Goal: Task Accomplishment & Management: Use online tool/utility

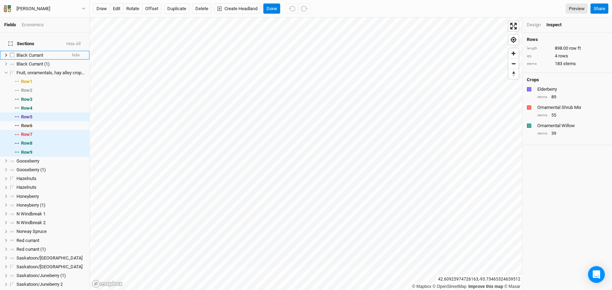
click at [25, 54] on span "Black Currant" at bounding box center [29, 55] width 27 height 5
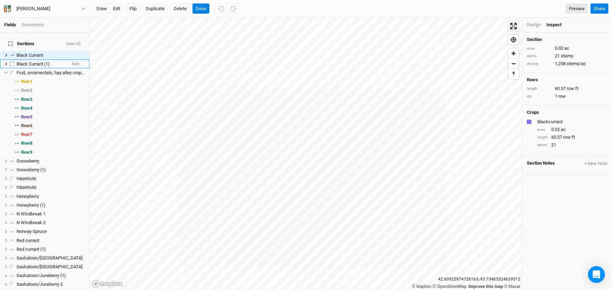
click at [30, 63] on span "Black Currant (1)" at bounding box center [32, 63] width 33 height 5
checkbox input "true"
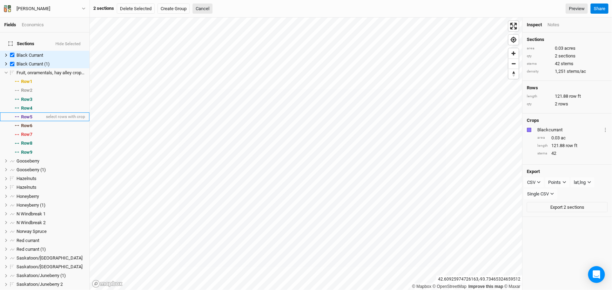
click at [30, 120] on span "Row 5" at bounding box center [26, 117] width 11 height 6
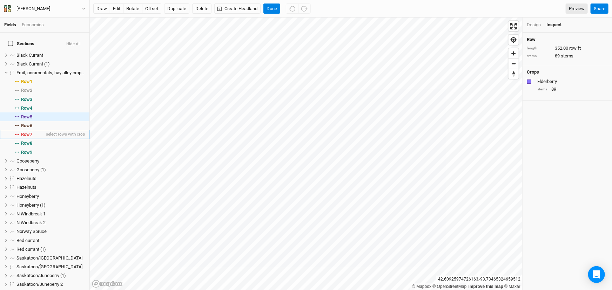
click at [32, 137] on span "Row 7" at bounding box center [26, 135] width 11 height 6
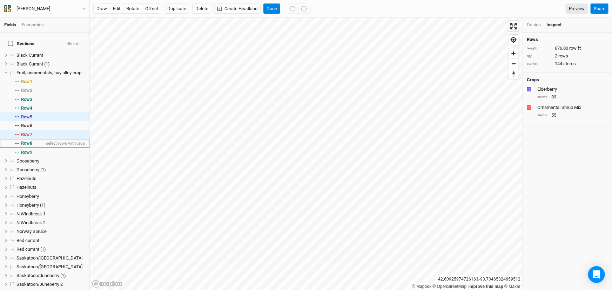
click at [32, 146] on span "Row 8" at bounding box center [26, 144] width 11 height 6
click at [32, 155] on span "Row 9" at bounding box center [26, 153] width 11 height 6
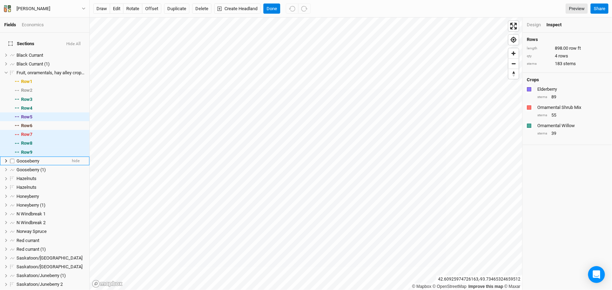
click at [32, 164] on span "Gooseberry" at bounding box center [27, 160] width 23 height 5
checkbox input "true"
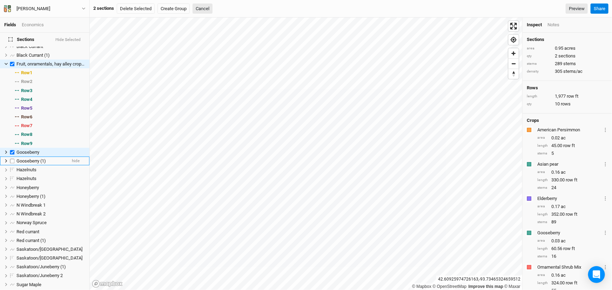
click at [38, 164] on span "Gooseberry (1)" at bounding box center [30, 160] width 29 height 5
checkbox input "true"
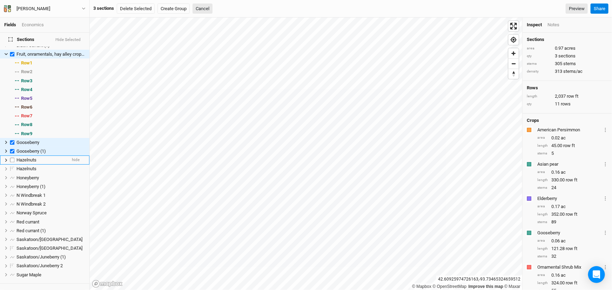
click at [33, 163] on span "Hazelnuts" at bounding box center [26, 159] width 20 height 5
checkbox input "true"
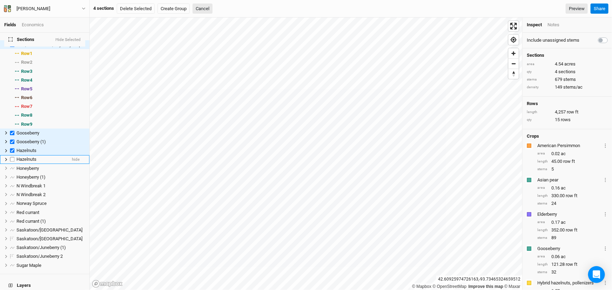
click at [33, 162] on span "Hazelnuts" at bounding box center [26, 159] width 20 height 5
checkbox input "true"
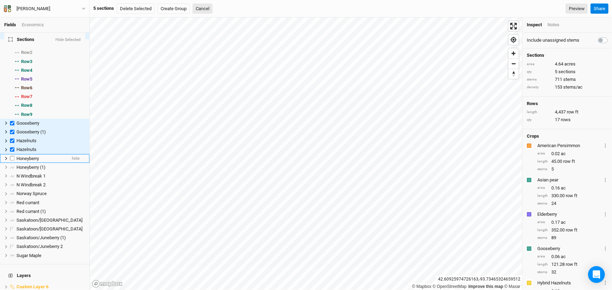
click at [33, 161] on span "Honeyberry" at bounding box center [27, 158] width 22 height 5
checkbox input "true"
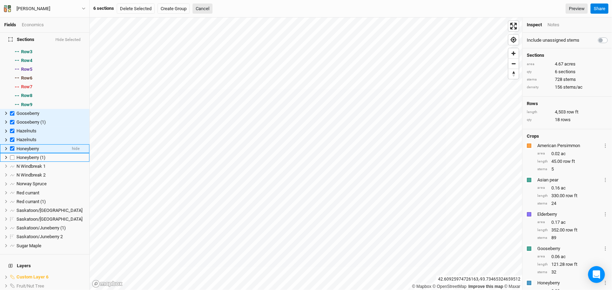
click at [33, 160] on span "Honeyberry (1)" at bounding box center [30, 157] width 29 height 5
checkbox input "true"
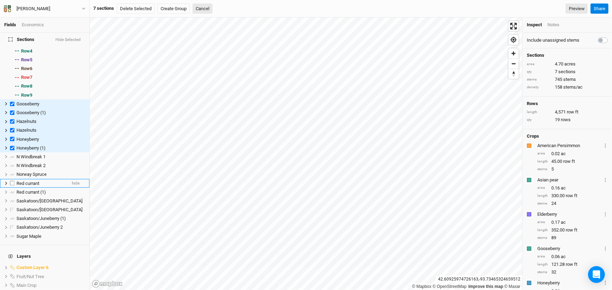
click at [34, 186] on span "Red currant" at bounding box center [27, 183] width 23 height 5
checkbox input "true"
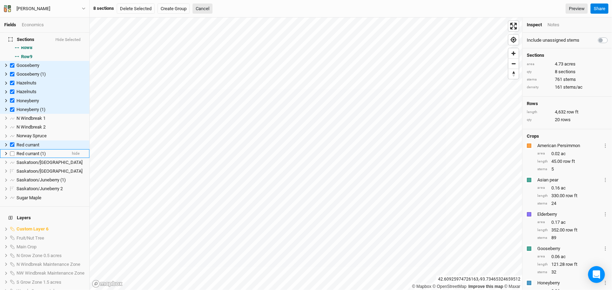
click at [40, 156] on span "Red currant (1)" at bounding box center [30, 153] width 29 height 5
checkbox input "true"
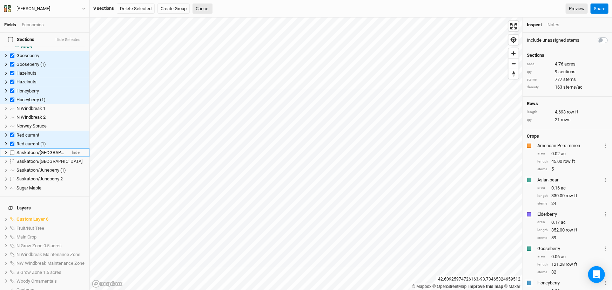
click at [37, 155] on span "Saskatoon/[GEOGRAPHIC_DATA]" at bounding box center [49, 152] width 66 height 5
checkbox input "true"
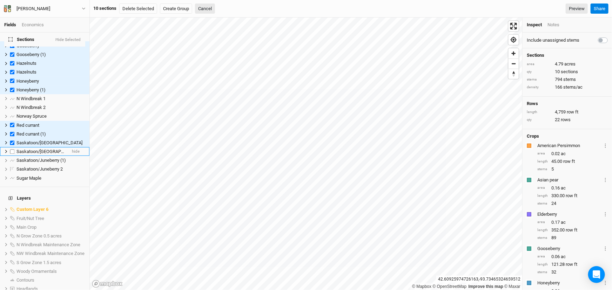
click at [37, 154] on span "Saskatoon/[GEOGRAPHIC_DATA]" at bounding box center [49, 151] width 66 height 5
checkbox input "true"
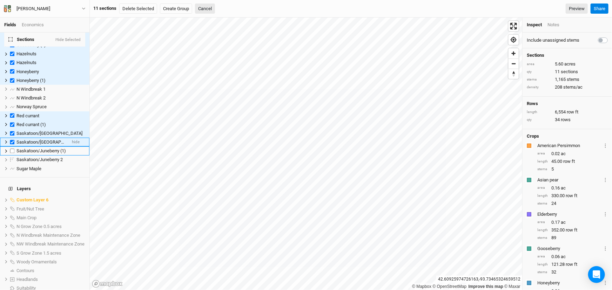
click at [37, 153] on span "Saskatoon/Juneberry (1)" at bounding box center [40, 150] width 49 height 5
checkbox input "true"
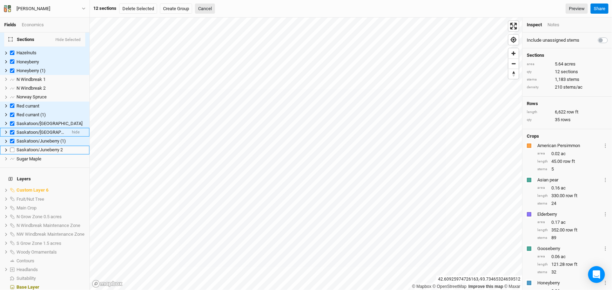
click at [37, 152] on span "Saskatoon/Juneberry 2" at bounding box center [39, 149] width 46 height 5
checkbox input "true"
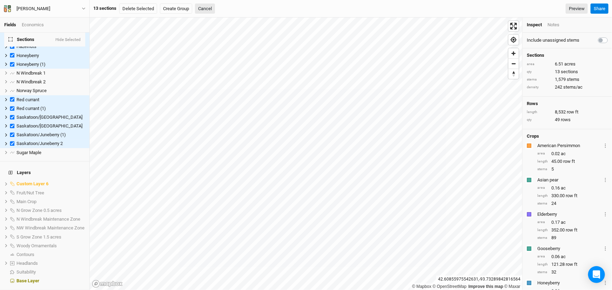
click at [557, 24] on div "Notes" at bounding box center [553, 25] width 12 height 6
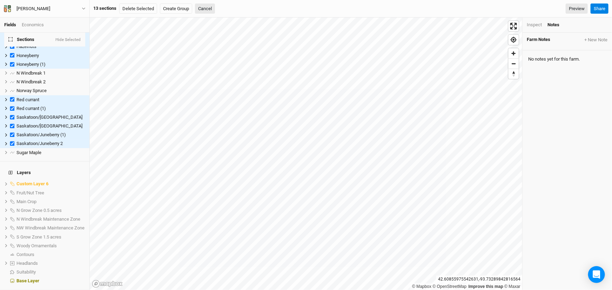
click at [533, 26] on div "Inspect" at bounding box center [533, 25] width 15 height 6
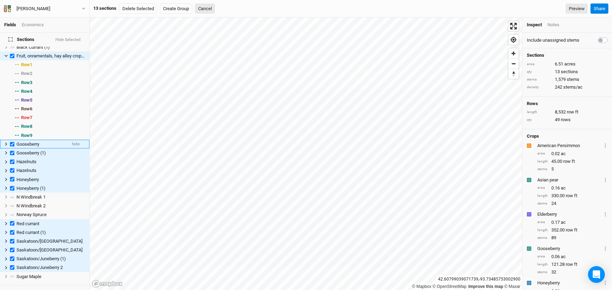
scroll to position [0, 0]
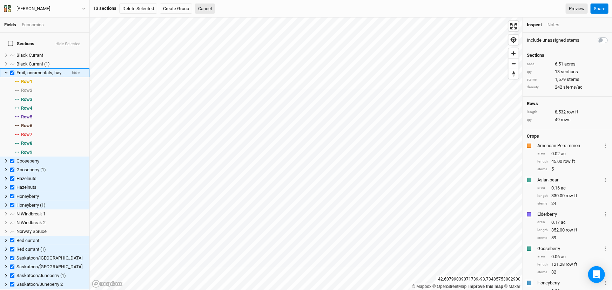
click at [36, 73] on span "Fruit, onramentals, hay alley croping" at bounding box center [51, 72] width 71 height 5
checkbox input "false"
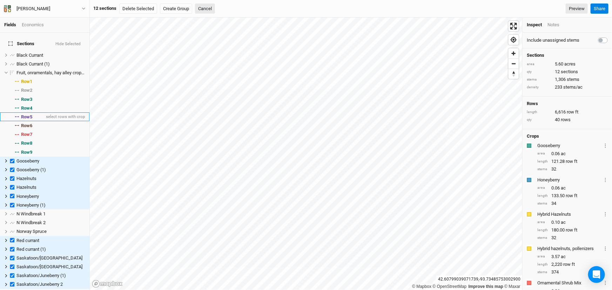
click at [28, 120] on span "Row 5" at bounding box center [26, 117] width 11 height 6
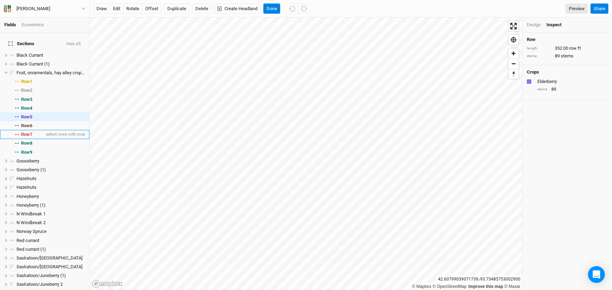
click at [32, 137] on span "Row 7" at bounding box center [26, 135] width 11 height 6
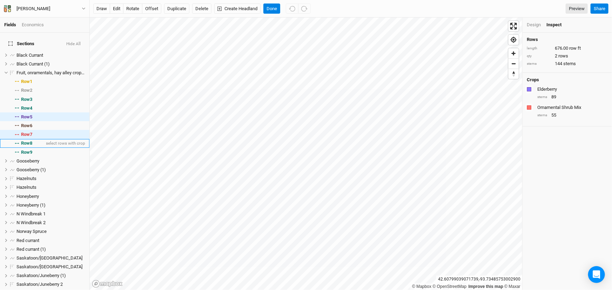
click at [32, 146] on span "Row 8" at bounding box center [26, 144] width 11 height 6
click at [32, 155] on span "Row 9" at bounding box center [26, 153] width 11 height 6
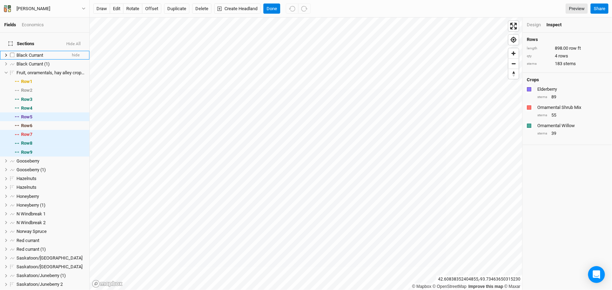
click at [39, 56] on span "Black Currant" at bounding box center [29, 55] width 27 height 5
checkbox input "true"
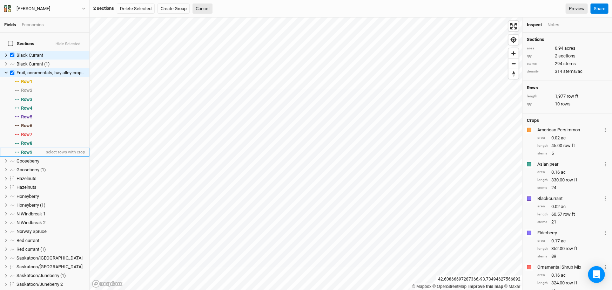
click at [30, 155] on span "Row 9" at bounding box center [26, 153] width 11 height 6
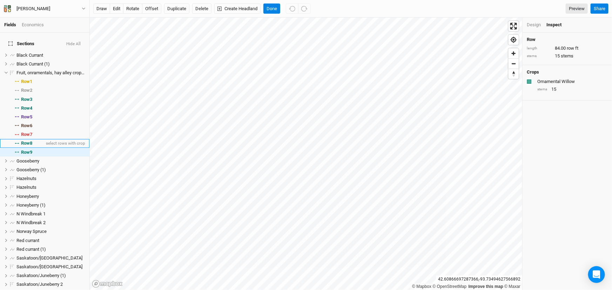
click at [27, 146] on span "Row 8" at bounding box center [26, 144] width 11 height 6
click at [32, 137] on span "Row 7" at bounding box center [26, 135] width 11 height 6
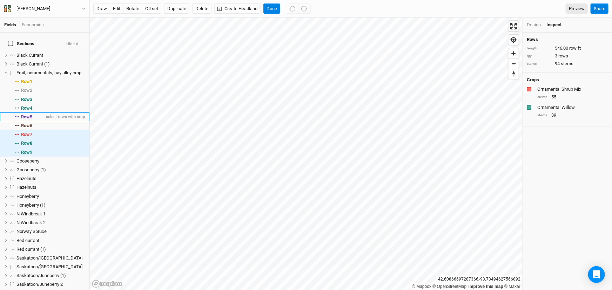
click at [32, 120] on span "Row 5" at bounding box center [26, 117] width 11 height 6
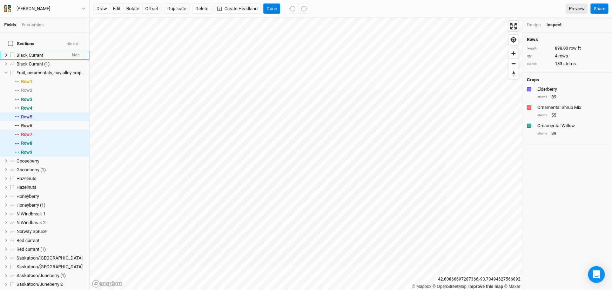
click at [42, 55] on span "Black Currant" at bounding box center [29, 55] width 27 height 5
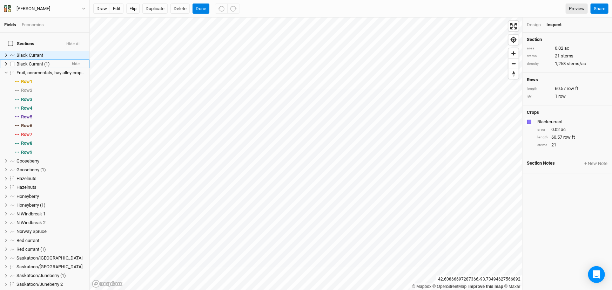
click at [39, 62] on li "Black Currant (1) hide" at bounding box center [44, 64] width 89 height 9
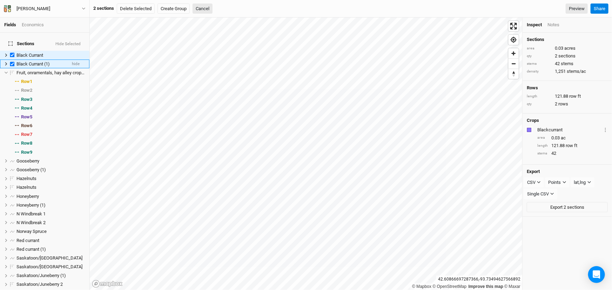
checkbox input "true"
click at [34, 164] on span "Gooseberry" at bounding box center [27, 160] width 23 height 5
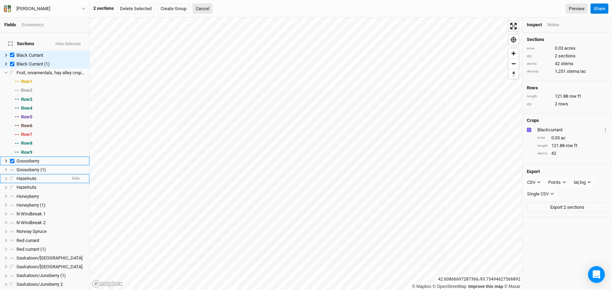
checkbox input "true"
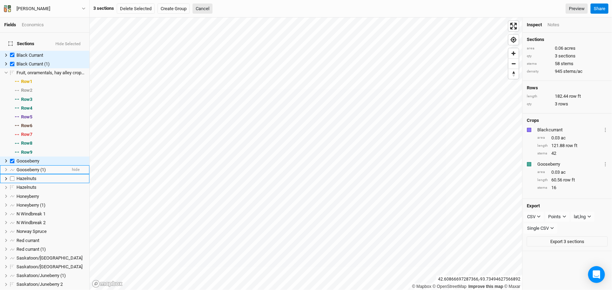
scroll to position [9, 0]
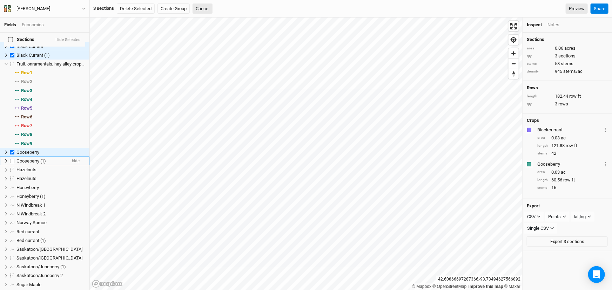
click at [35, 164] on span "Gooseberry (1)" at bounding box center [30, 160] width 29 height 5
checkbox input "true"
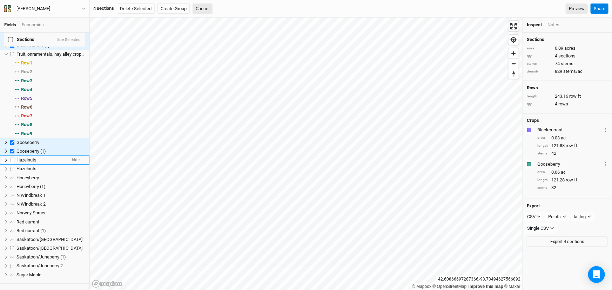
click at [35, 163] on span "Hazelnuts" at bounding box center [26, 159] width 20 height 5
checkbox input "true"
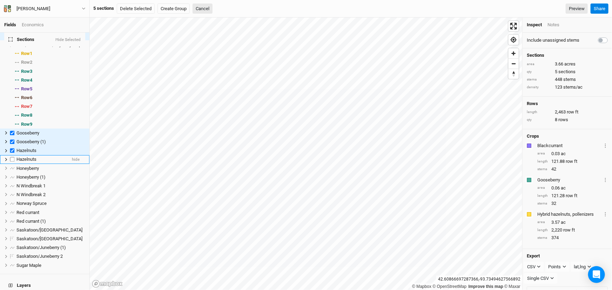
click at [36, 162] on span "Hazelnuts" at bounding box center [26, 159] width 20 height 5
checkbox input "true"
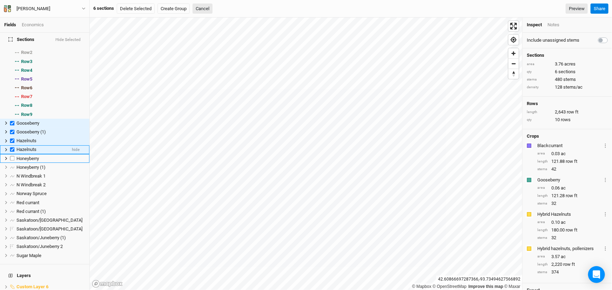
click at [37, 161] on span "Honeyberry" at bounding box center [27, 158] width 22 height 5
checkbox input "true"
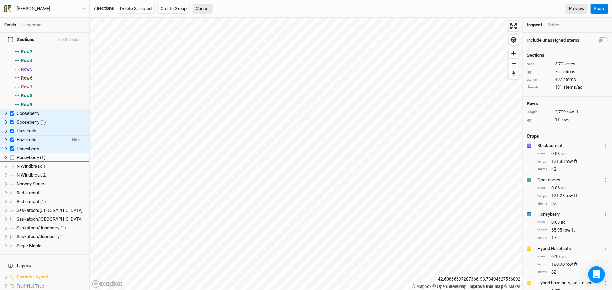
click at [37, 160] on span "Honeyberry (1)" at bounding box center [30, 157] width 29 height 5
checkbox input "true"
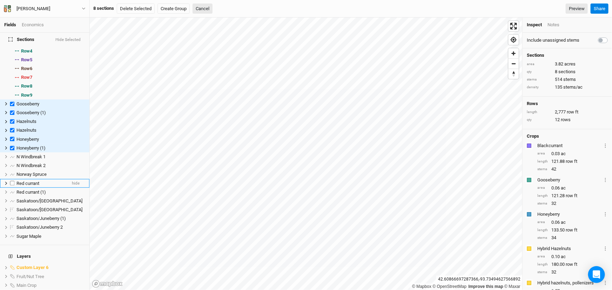
click at [36, 186] on span "Red currant" at bounding box center [27, 183] width 23 height 5
checkbox input "true"
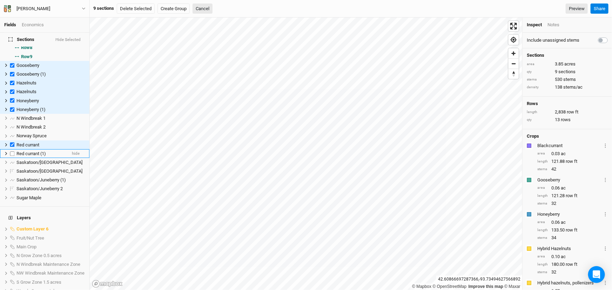
click at [35, 156] on span "Red currant (1)" at bounding box center [30, 153] width 29 height 5
checkbox input "true"
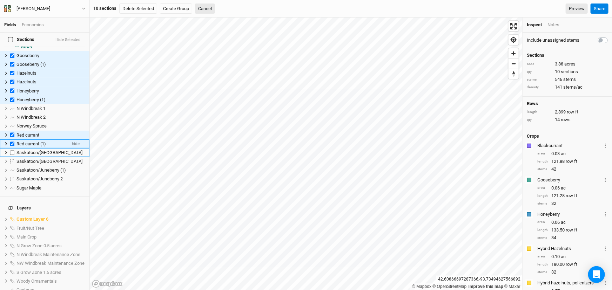
click at [35, 155] on span "Saskatoon/[GEOGRAPHIC_DATA]" at bounding box center [49, 152] width 66 height 5
checkbox input "true"
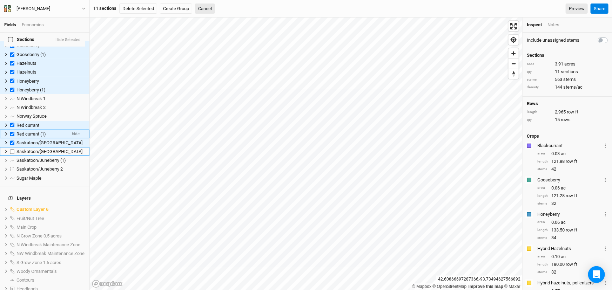
click at [35, 154] on span "Saskatoon/[GEOGRAPHIC_DATA]" at bounding box center [49, 151] width 66 height 5
checkbox input "true"
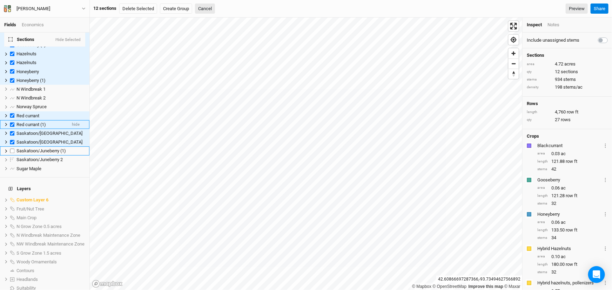
click at [35, 153] on span "Saskatoon/Juneberry (1)" at bounding box center [40, 150] width 49 height 5
checkbox input "true"
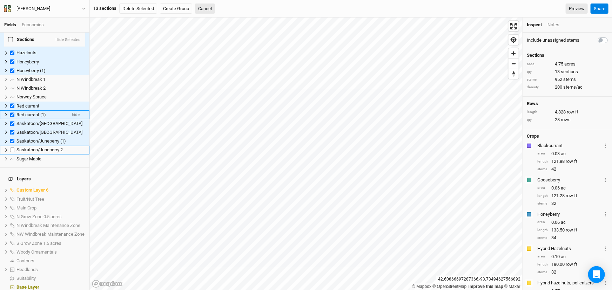
click at [35, 152] on span "Saskatoon/Juneberry 2" at bounding box center [39, 149] width 46 height 5
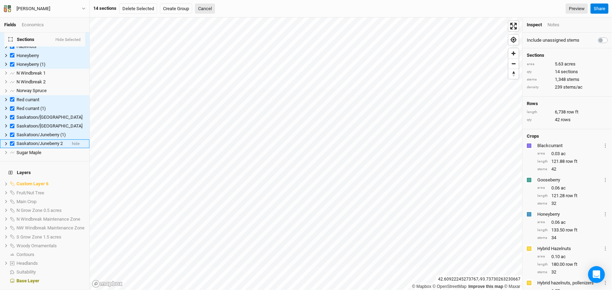
click at [48, 146] on span "Saskatoon/Juneberry 2" at bounding box center [39, 143] width 46 height 5
checkbox input "false"
click at [49, 137] on span "Saskatoon/Juneberry (1)" at bounding box center [40, 134] width 49 height 5
checkbox input "false"
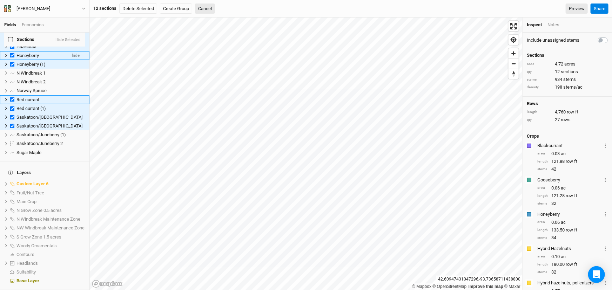
scroll to position [49, 0]
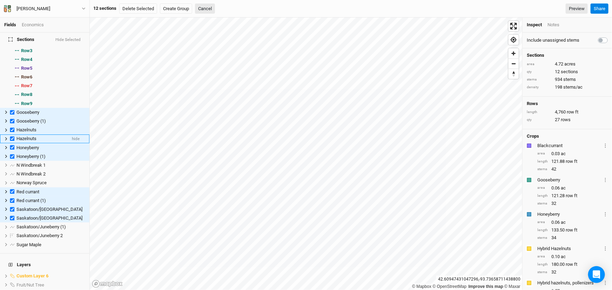
click at [36, 141] on span "Hazelnuts" at bounding box center [26, 138] width 20 height 5
checkbox input "false"
click at [40, 142] on div "Hazelnuts" at bounding box center [41, 139] width 50 height 6
checkbox input "true"
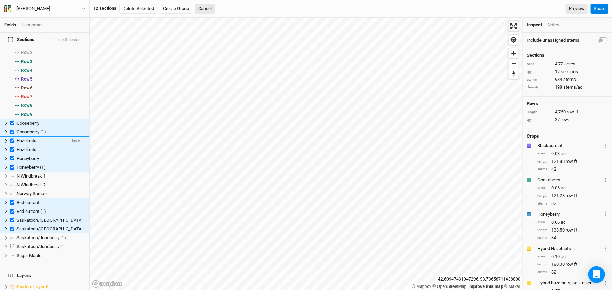
click at [35, 143] on span "Hazelnuts" at bounding box center [26, 140] width 20 height 5
checkbox input "false"
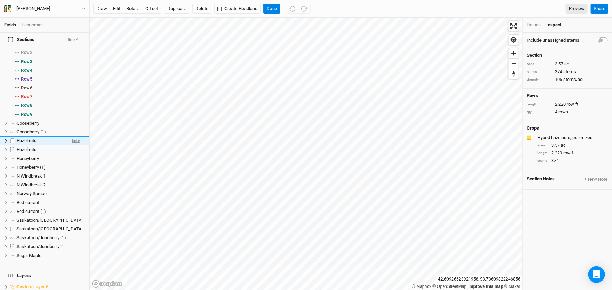
click at [72, 145] on span "hide" at bounding box center [76, 141] width 8 height 9
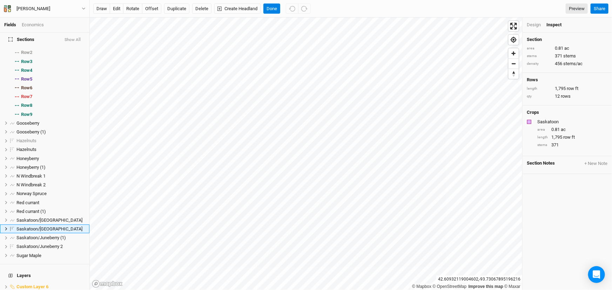
scroll to position [125, 0]
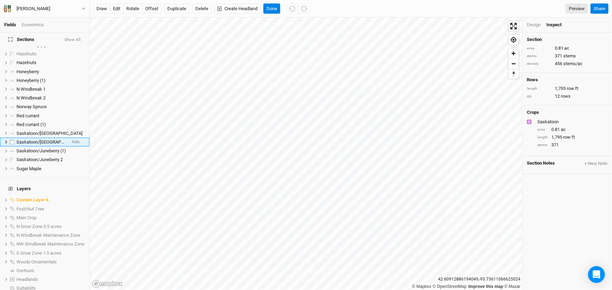
click at [73, 146] on li "Saskatoon/Juneberry hide" at bounding box center [44, 142] width 89 height 9
click at [72, 146] on span "hide" at bounding box center [76, 142] width 8 height 9
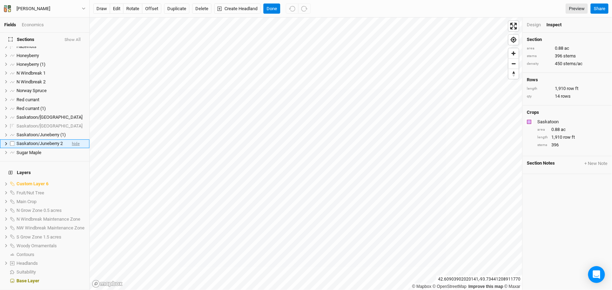
click at [72, 148] on span "hide" at bounding box center [76, 143] width 8 height 9
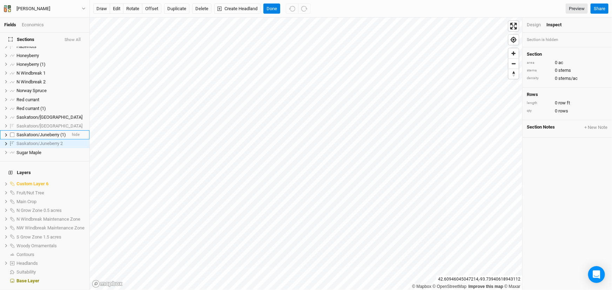
click at [48, 137] on span "Saskatoon/Juneberry (1)" at bounding box center [40, 134] width 49 height 5
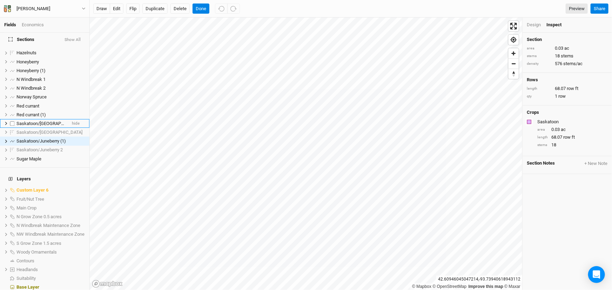
click at [54, 126] on span "Saskatoon/[GEOGRAPHIC_DATA]" at bounding box center [49, 123] width 66 height 5
checkbox input "true"
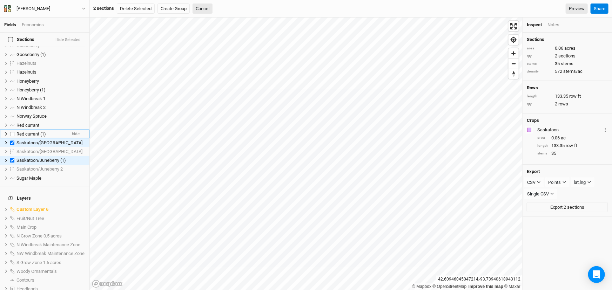
click at [42, 137] on span "Red currant (1)" at bounding box center [30, 133] width 29 height 5
checkbox input "true"
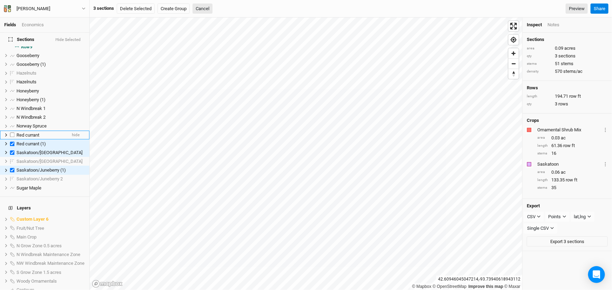
click at [35, 139] on li "Red currant hide" at bounding box center [44, 135] width 89 height 9
checkbox input "true"
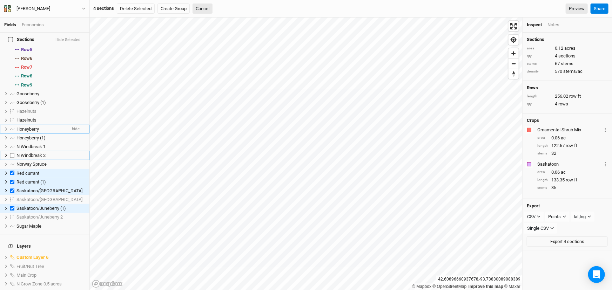
scroll to position [64, 0]
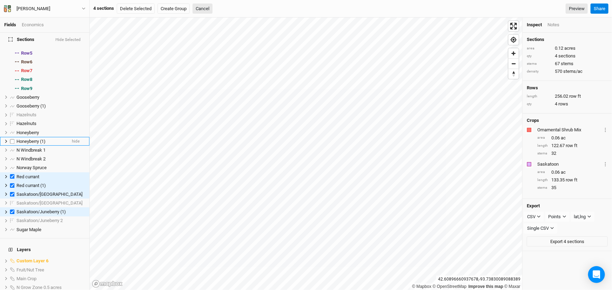
click at [38, 144] on span "Honeyberry (1)" at bounding box center [30, 141] width 29 height 5
checkbox input "true"
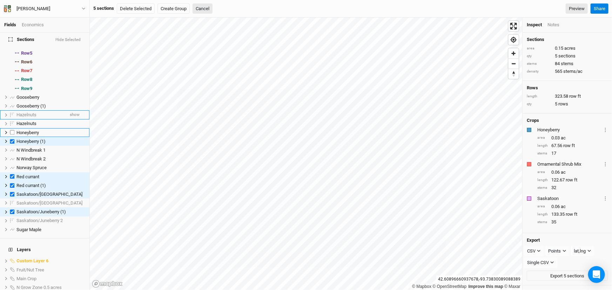
scroll to position [57, 0]
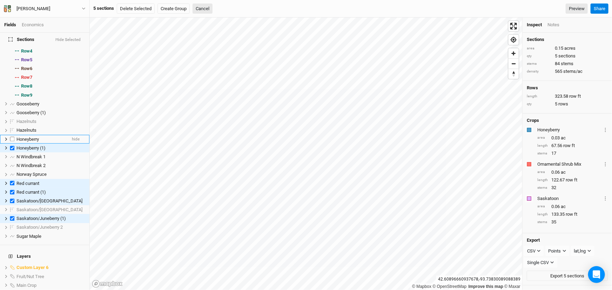
click at [36, 142] on span "Honeyberry" at bounding box center [27, 139] width 22 height 5
checkbox input "true"
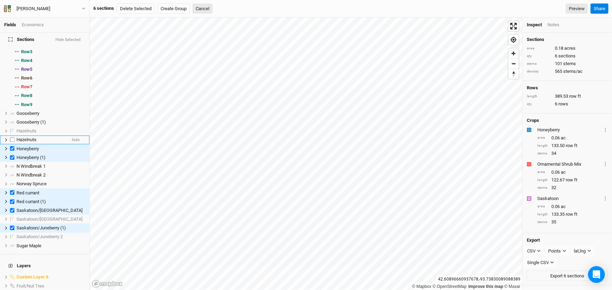
click at [36, 142] on span "Hazelnuts" at bounding box center [26, 139] width 20 height 5
checkbox input "true"
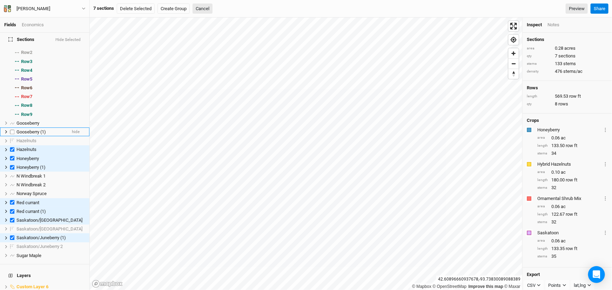
click at [37, 135] on span "Gooseberry (1)" at bounding box center [30, 131] width 29 height 5
checkbox input "true"
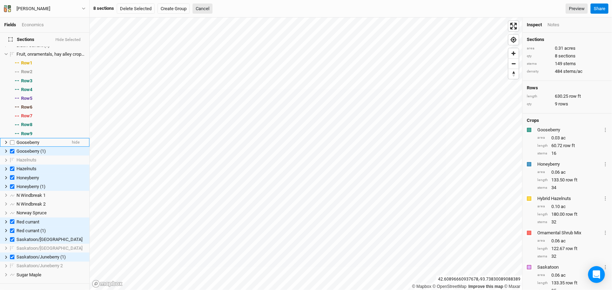
click at [36, 145] on span "Gooseberry" at bounding box center [27, 142] width 23 height 5
checkbox input "true"
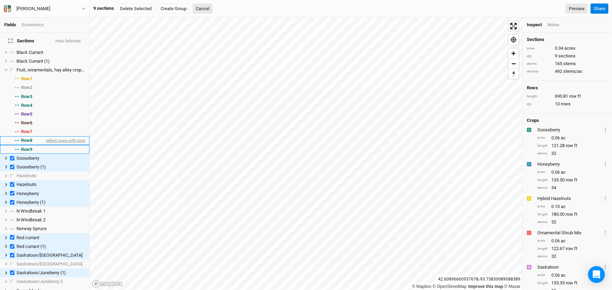
scroll to position [0, 0]
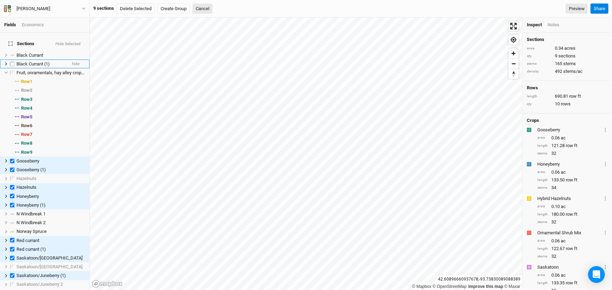
click at [35, 66] on span "Black Currant (1)" at bounding box center [32, 63] width 33 height 5
checkbox input "true"
click at [35, 53] on span "Black Currant" at bounding box center [29, 55] width 27 height 5
checkbox input "true"
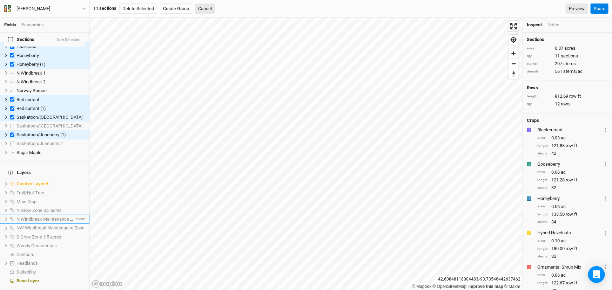
scroll to position [174, 0]
